Goal: Navigation & Orientation: Find specific page/section

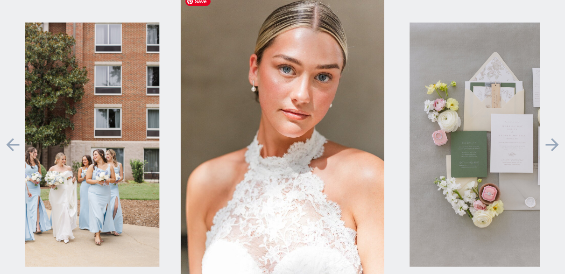
scroll to position [2039, 0]
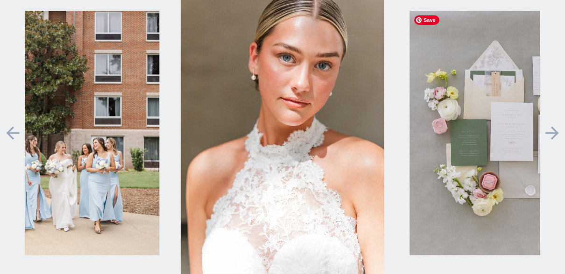
click at [552, 134] on icon at bounding box center [552, 133] width 21 height 20
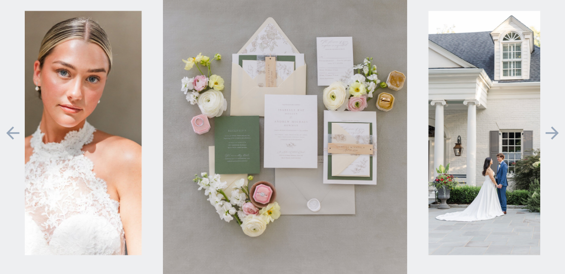
click at [552, 134] on icon at bounding box center [552, 133] width 21 height 20
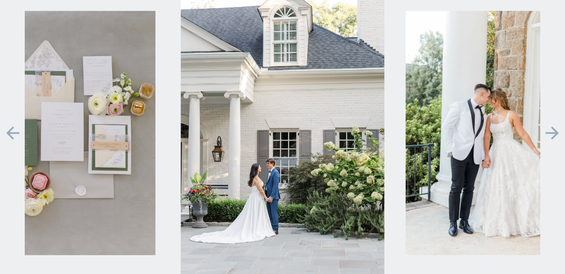
click at [552, 134] on icon at bounding box center [552, 133] width 21 height 20
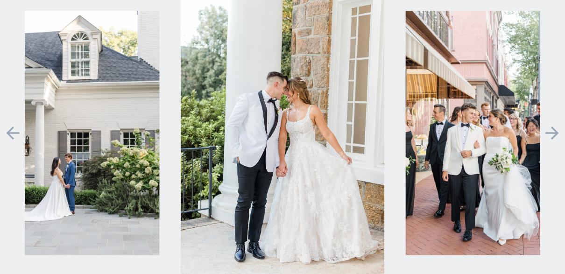
click at [552, 134] on icon at bounding box center [552, 133] width 21 height 20
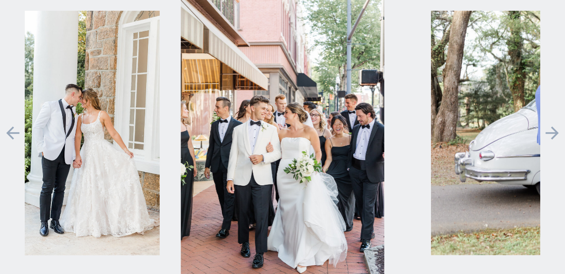
click at [552, 134] on icon at bounding box center [552, 133] width 21 height 20
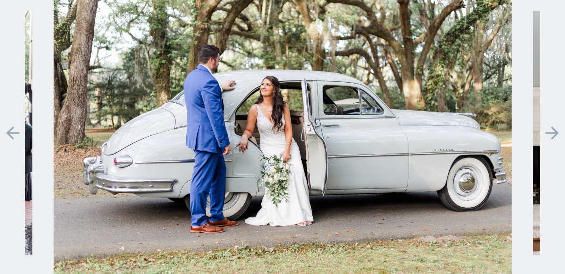
click at [552, 134] on icon at bounding box center [552, 133] width 21 height 20
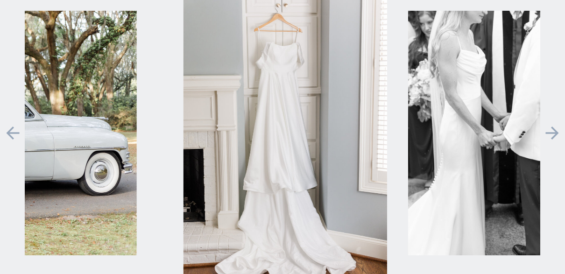
click at [552, 134] on icon at bounding box center [552, 133] width 21 height 20
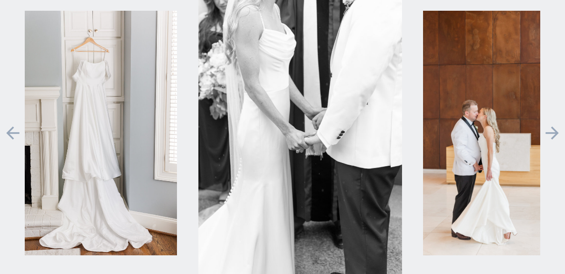
click at [552, 134] on icon at bounding box center [552, 133] width 21 height 20
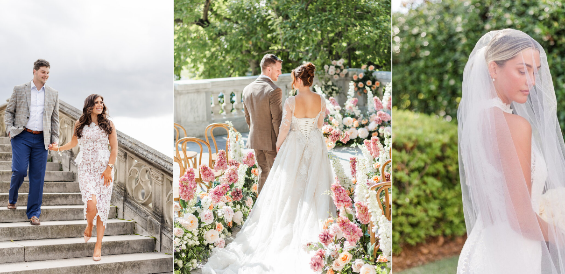
scroll to position [0, 0]
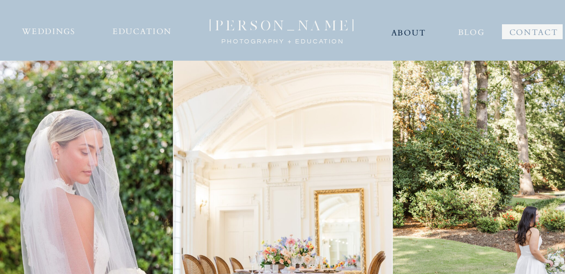
click at [417, 32] on nav "ABOUT" at bounding box center [409, 31] width 36 height 15
